Goal: Use online tool/utility: Utilize a website feature to perform a specific function

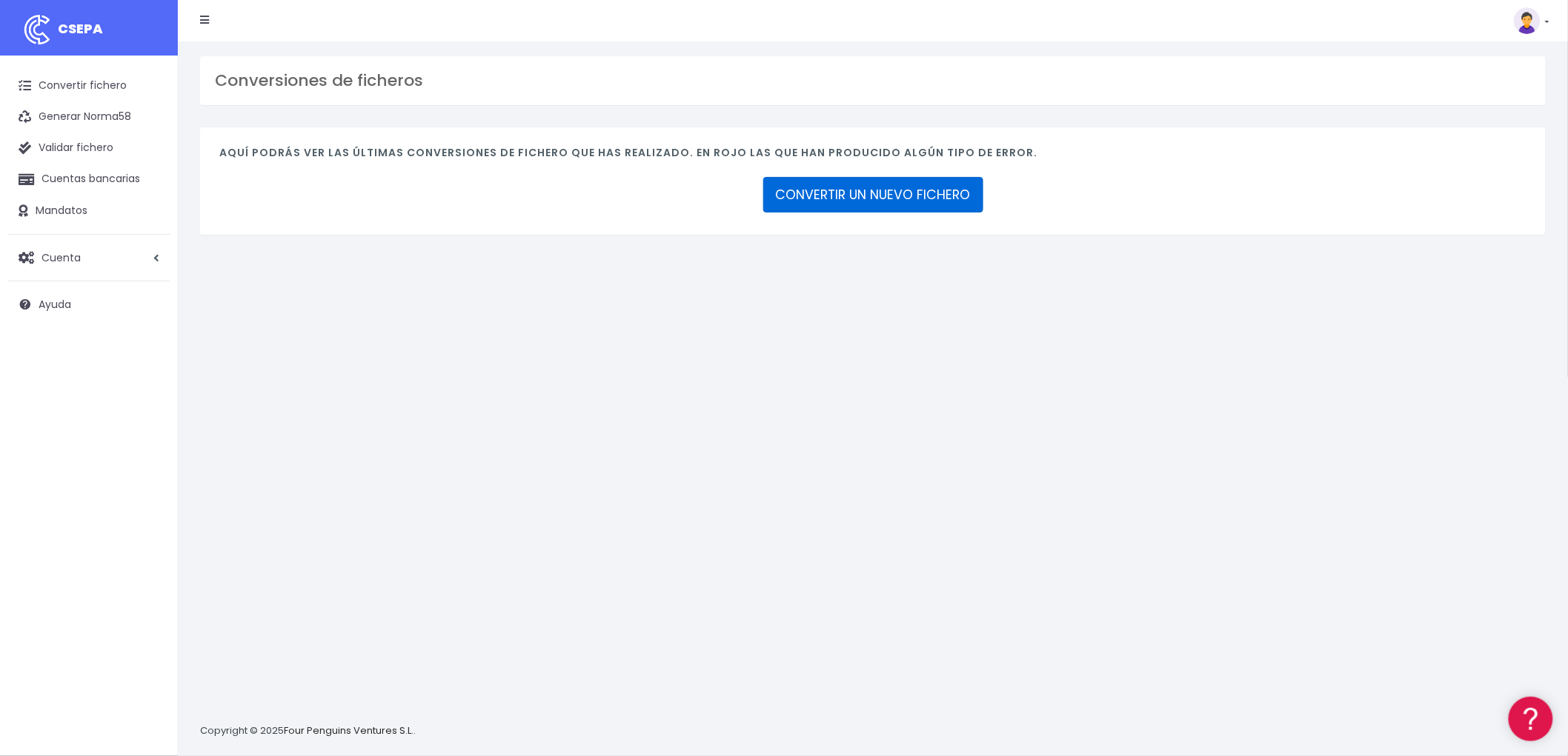
click at [887, 190] on link "CONVERTIR UN NUEVO FICHERO" at bounding box center [873, 194] width 220 height 36
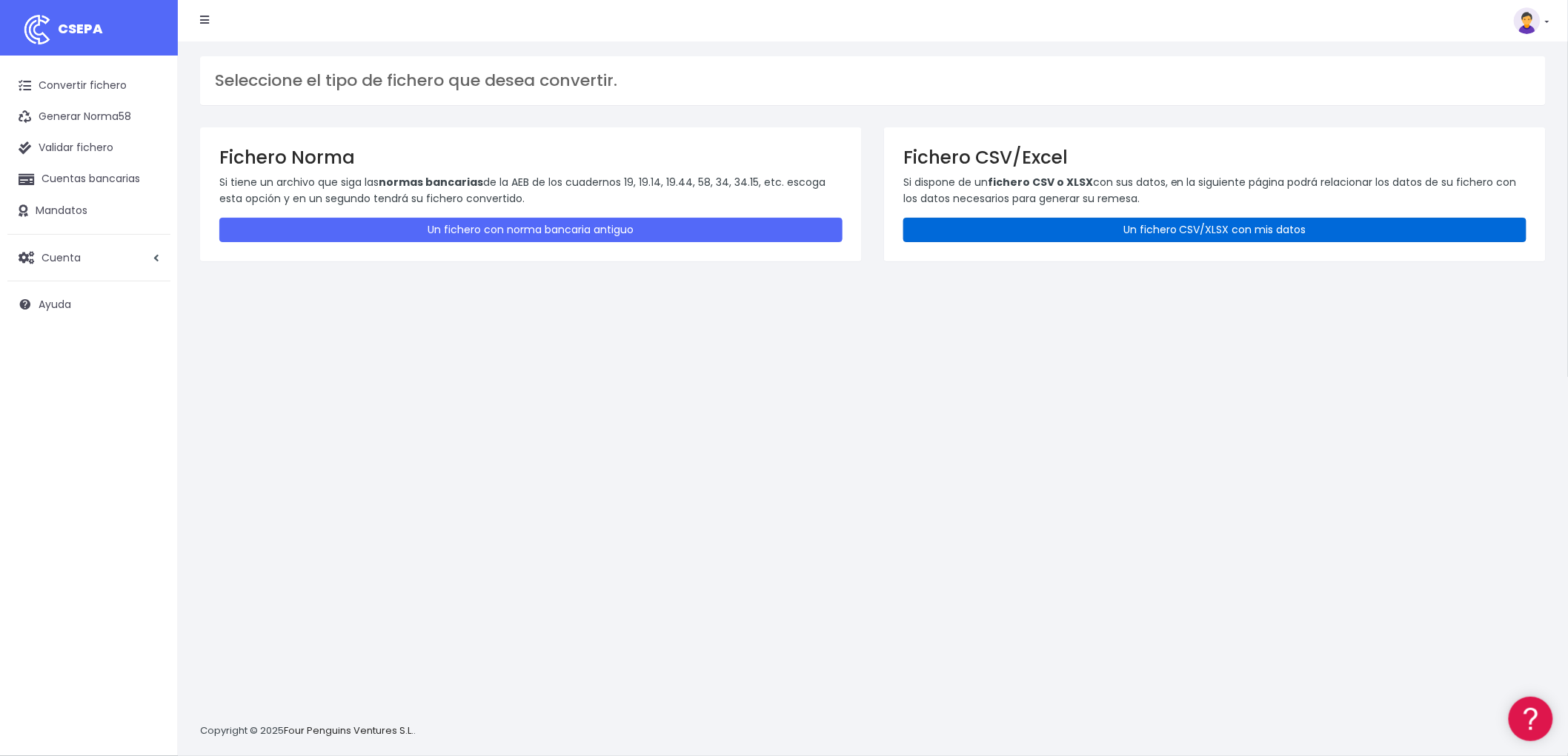
click at [1161, 228] on link "Un fichero CSV/XLSX con mis datos" at bounding box center [1215, 229] width 624 height 24
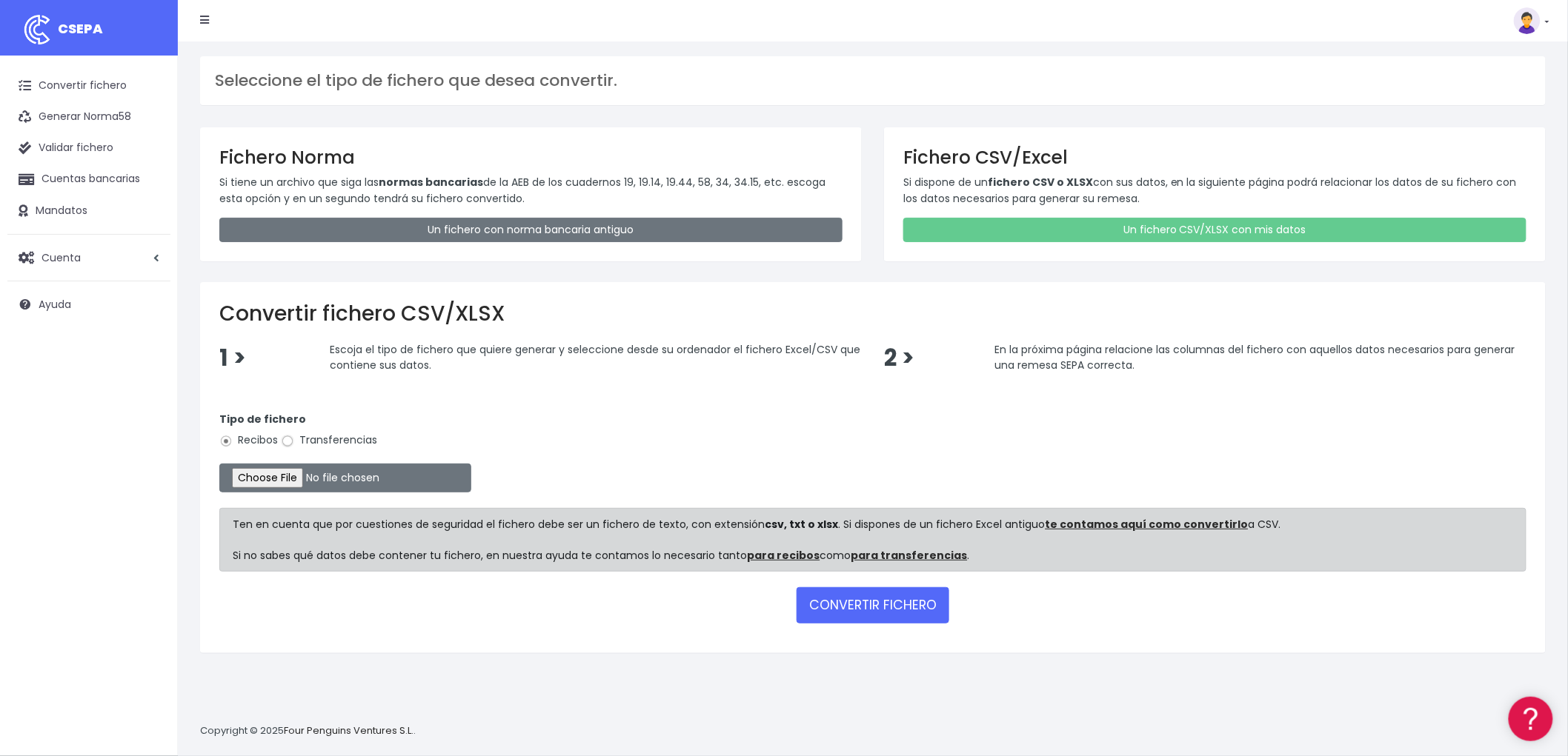
click at [285, 435] on input "Transferencias" at bounding box center [288, 442] width 13 height 13
radio input "true"
click at [263, 467] on input "file" at bounding box center [345, 478] width 252 height 29
type input "C:\fakepath\REMESA TRF TGSS.csv"
click at [899, 610] on button "CONVERTIR FICHERO" at bounding box center [872, 605] width 153 height 36
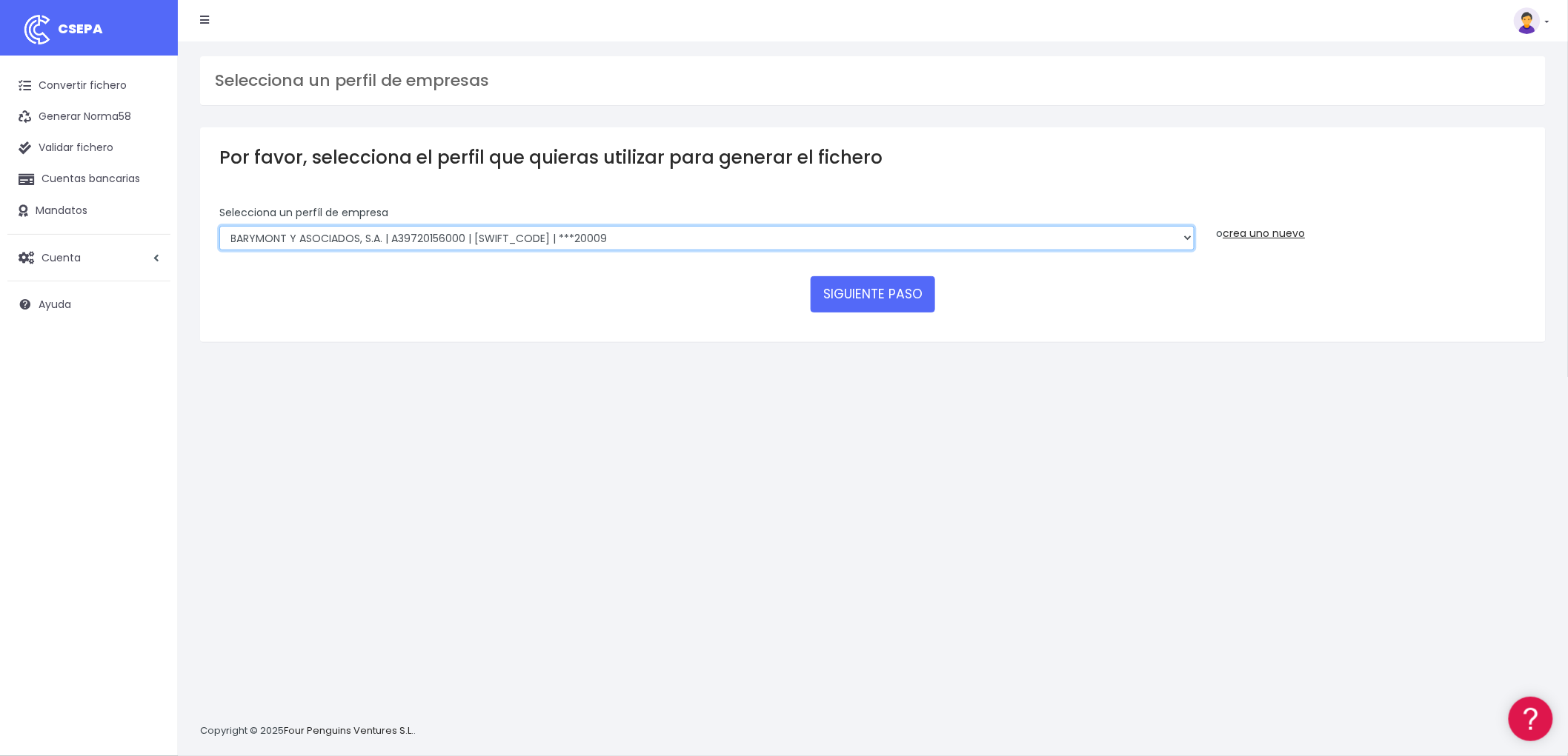
click at [1183, 234] on select "BARYMONT GO CORREDURIA DE SEGUROS, S.L. | B39829643000 | [SWIFT_CODE] | ***1487…" at bounding box center [707, 238] width 975 height 25
select select "1544"
click at [219, 226] on select "BARYMONT GO CORREDURIA DE SEGUROS, S.L. | B39829643000 | [SWIFT_CODE] | ***1487…" at bounding box center [707, 238] width 975 height 25
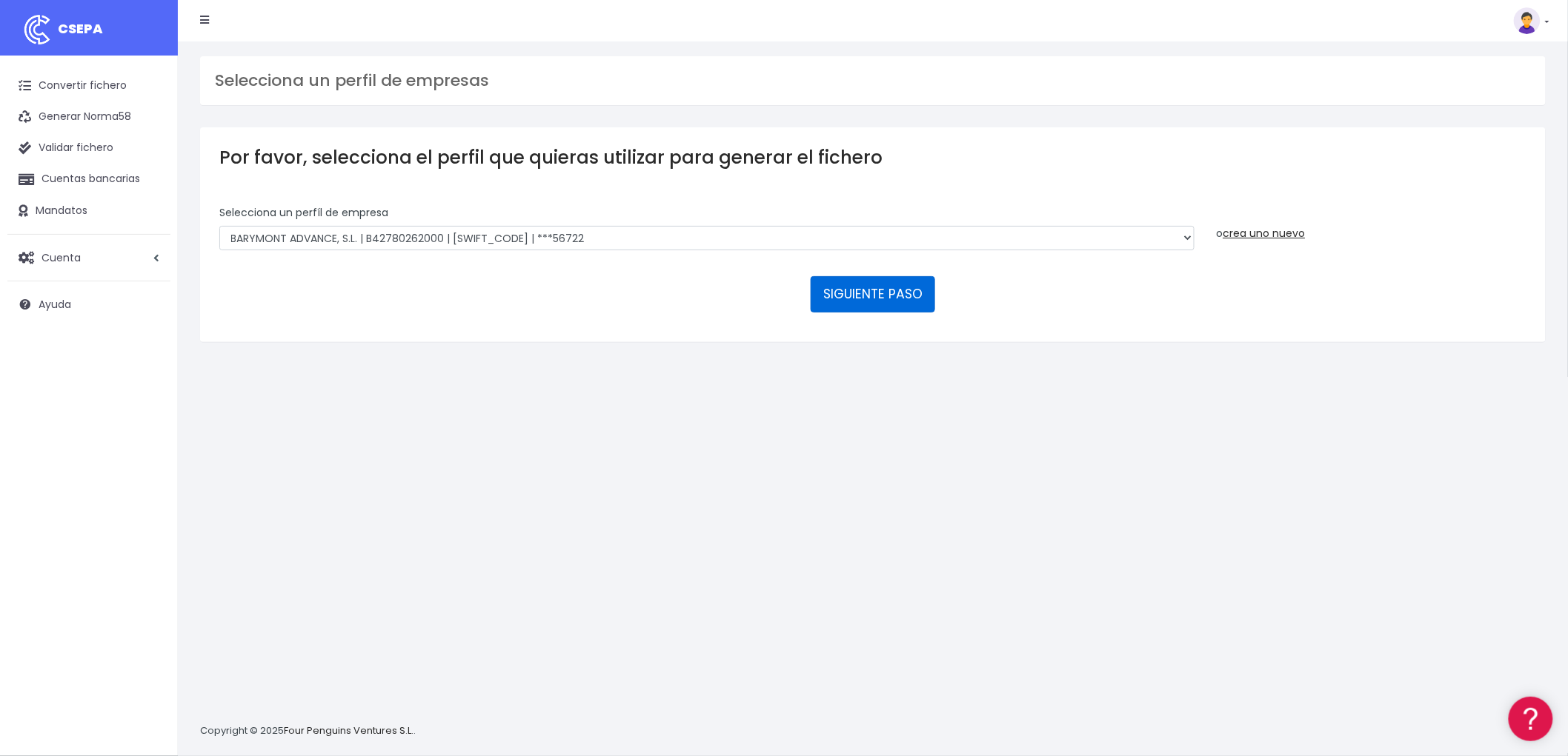
click at [883, 279] on button "SIGUIENTE PASO" at bounding box center [872, 294] width 124 height 36
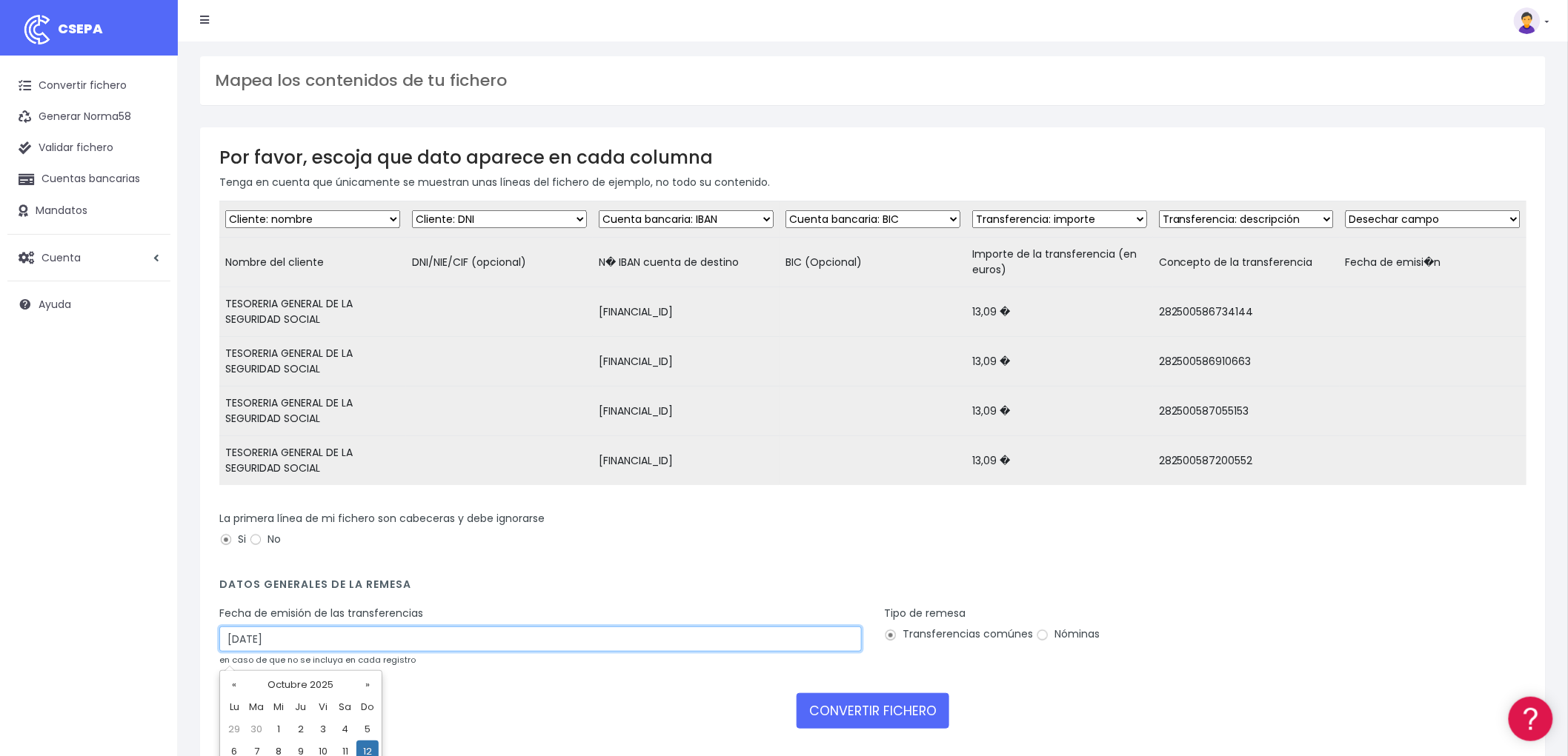
click at [313, 650] on input "[DATE]" at bounding box center [540, 639] width 643 height 25
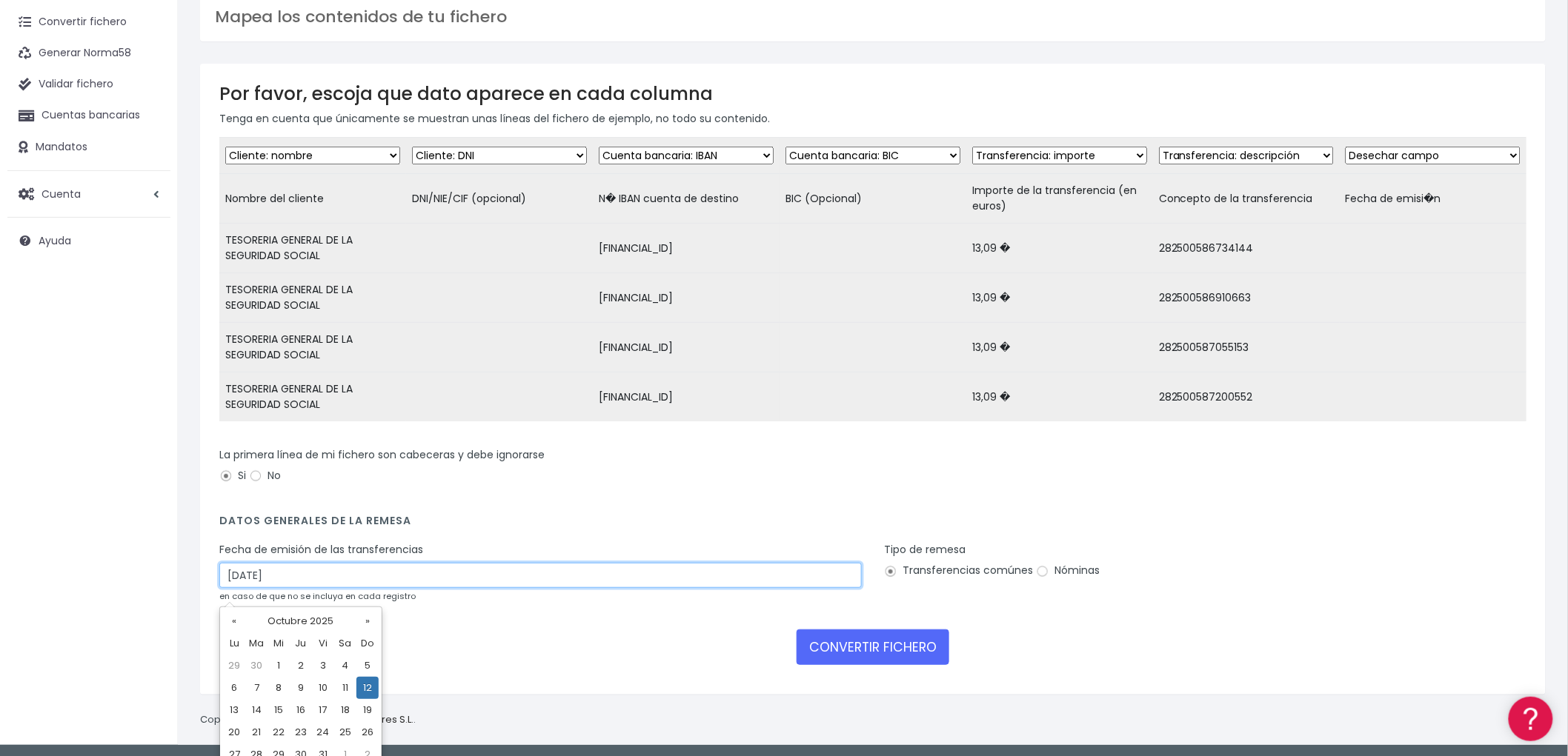
scroll to position [99, 0]
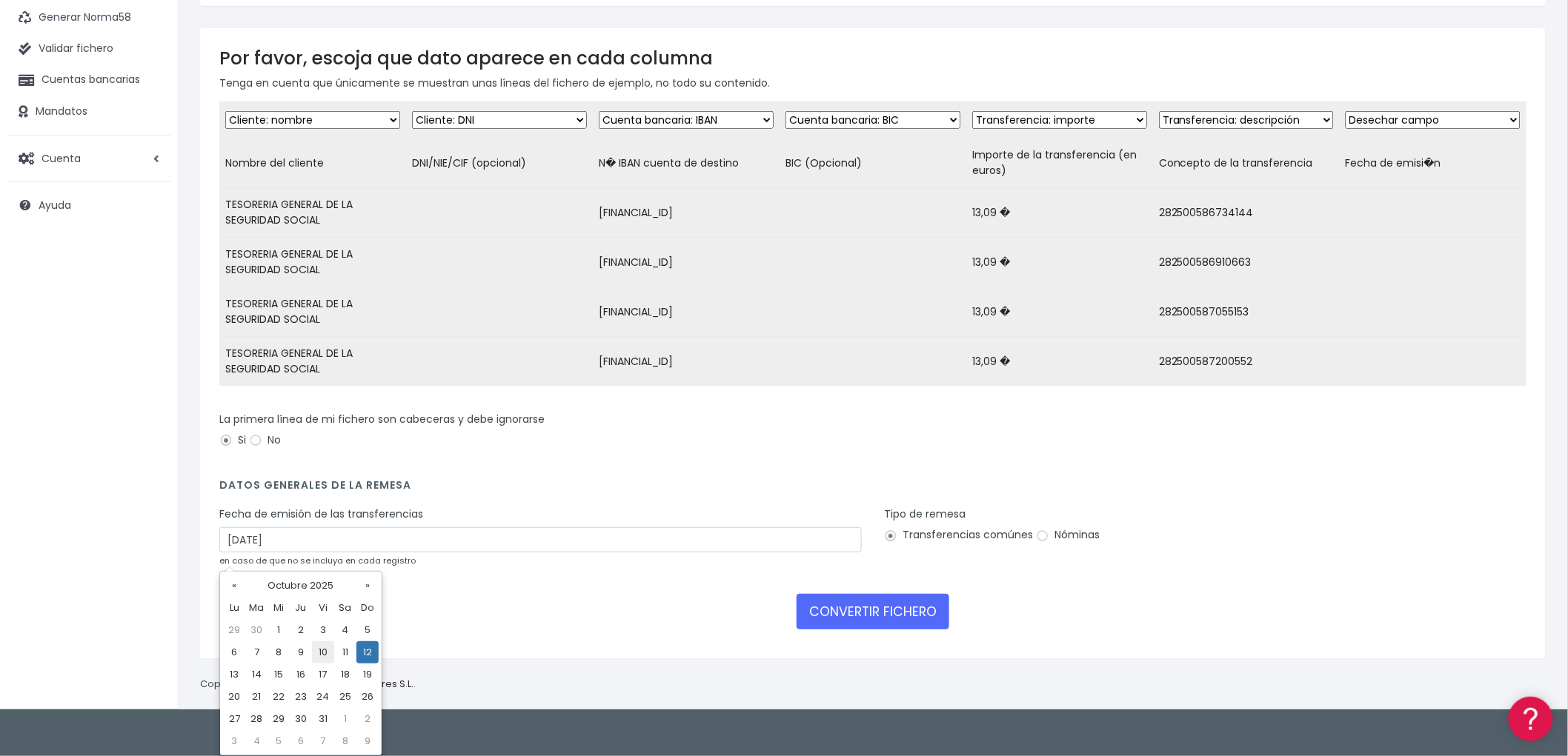
click at [321, 648] on td "10" at bounding box center [323, 653] width 23 height 23
type input "[DATE]"
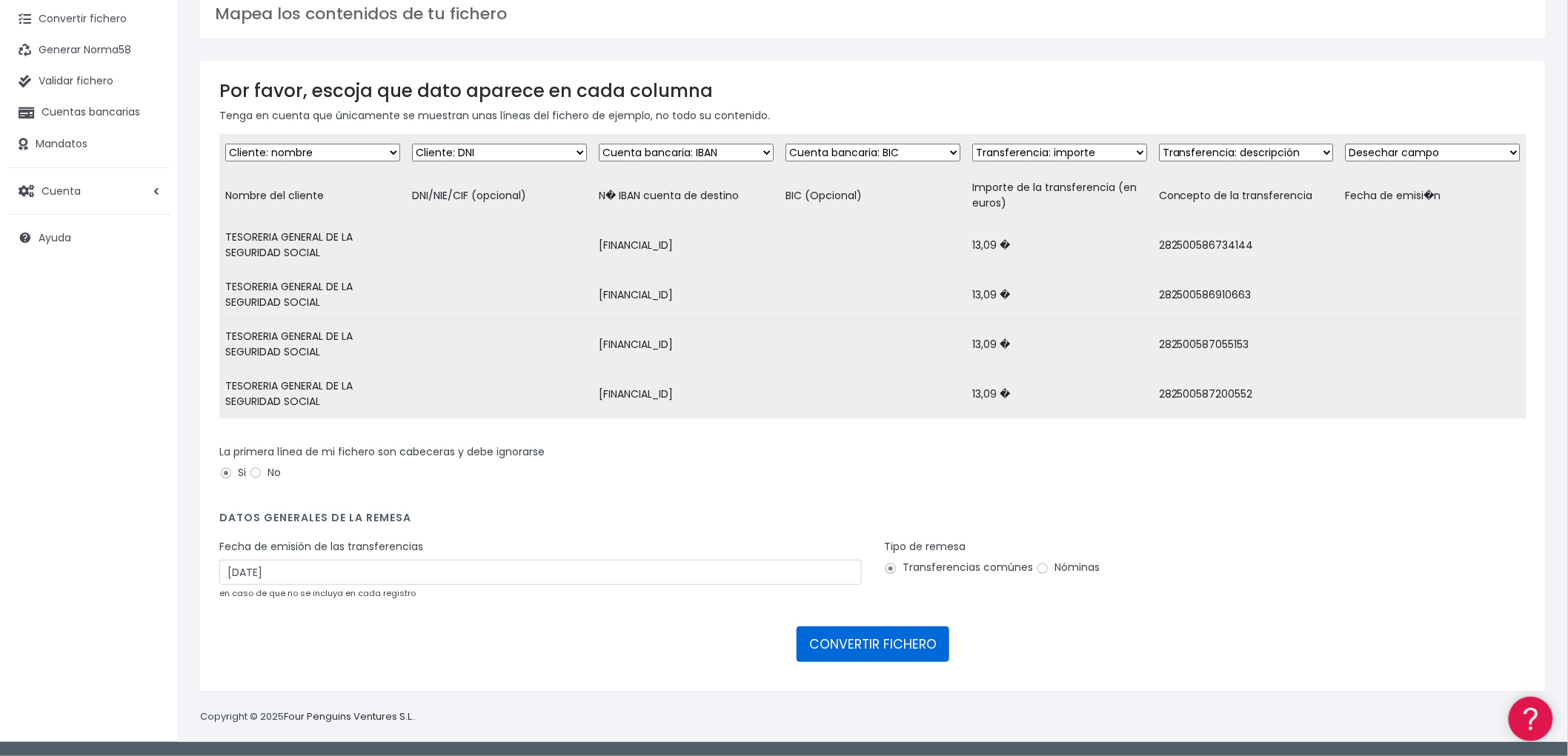
click at [904, 644] on button "CONVERTIR FICHERO" at bounding box center [872, 644] width 153 height 36
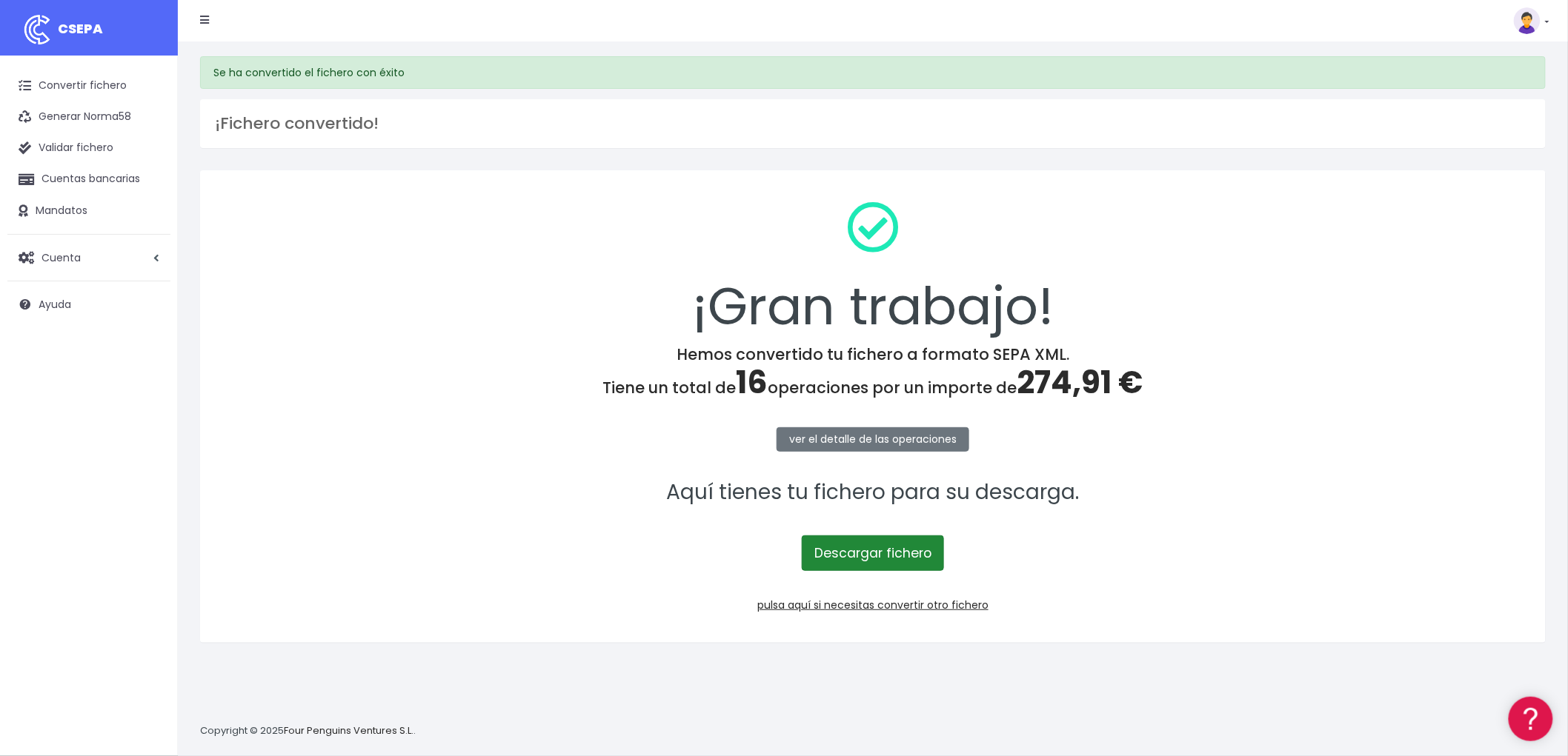
click at [903, 554] on link "Descargar fichero" at bounding box center [873, 553] width 143 height 36
